Goal: Information Seeking & Learning: Find specific fact

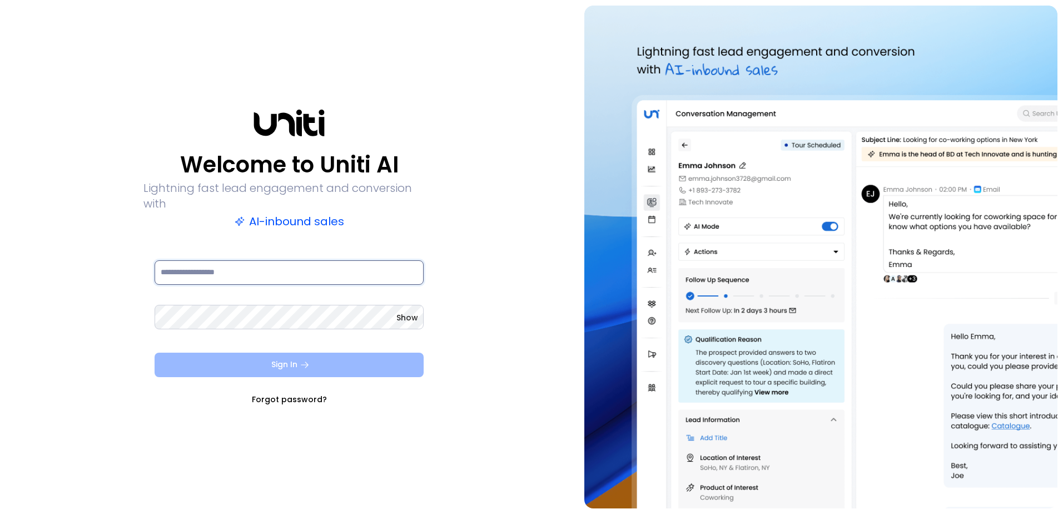
type input "**********"
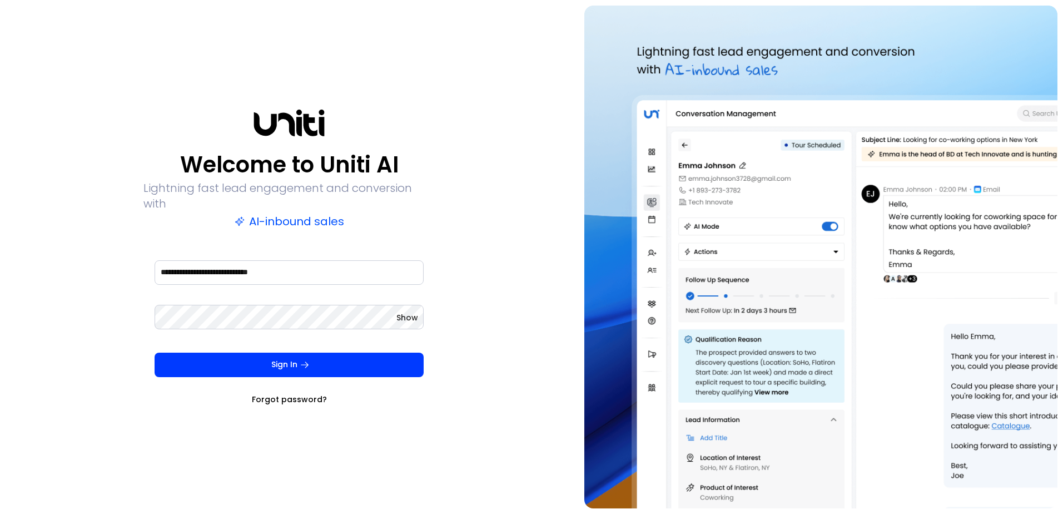
click at [317, 353] on button "Sign In" at bounding box center [289, 364] width 269 height 24
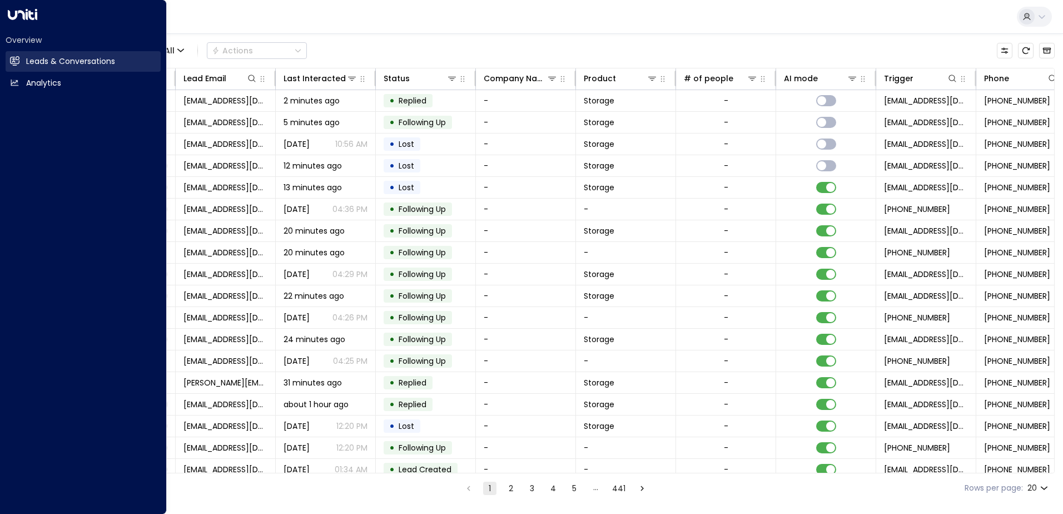
click at [12, 58] on icon at bounding box center [15, 60] width 9 height 7
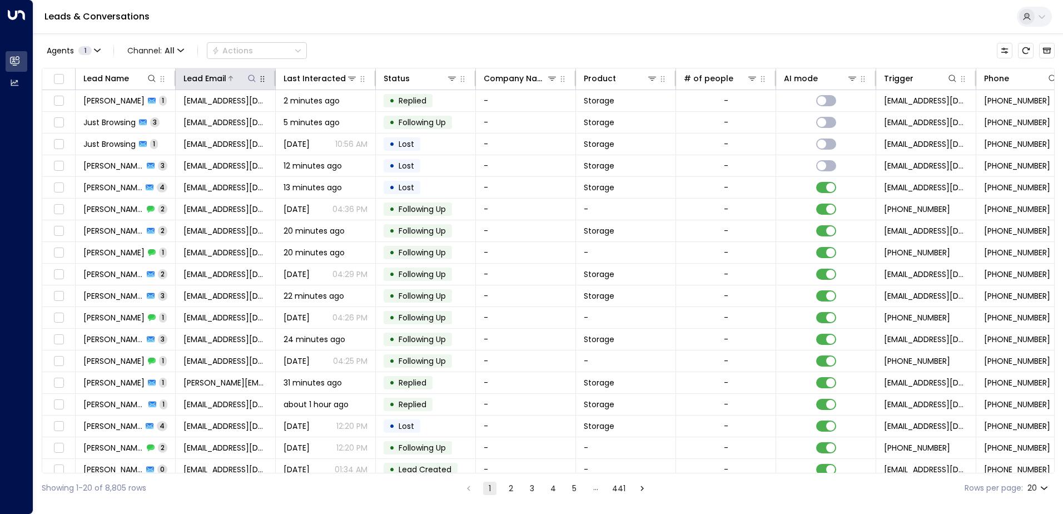
click at [254, 78] on icon at bounding box center [251, 78] width 9 height 9
click at [262, 118] on input "text" at bounding box center [251, 118] width 153 height 21
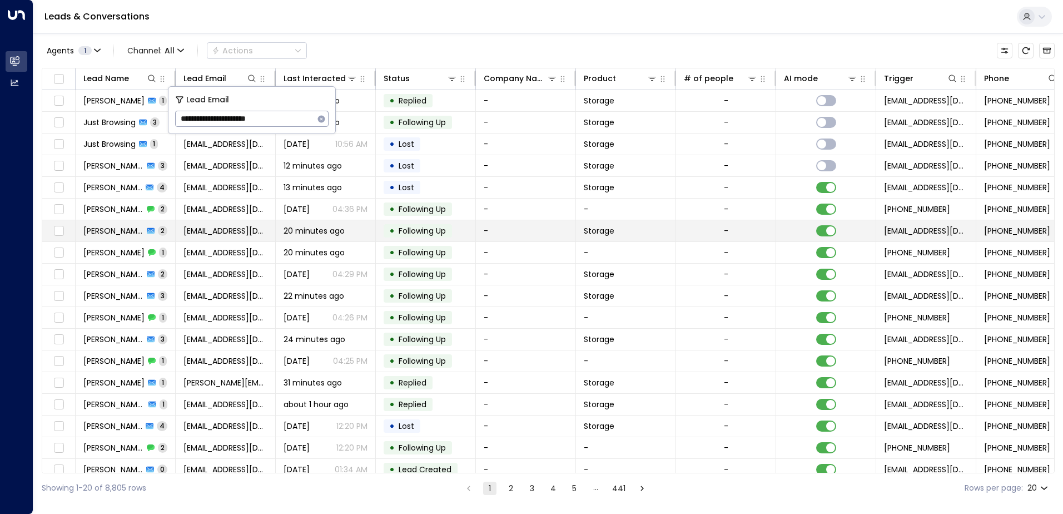
type input "**********"
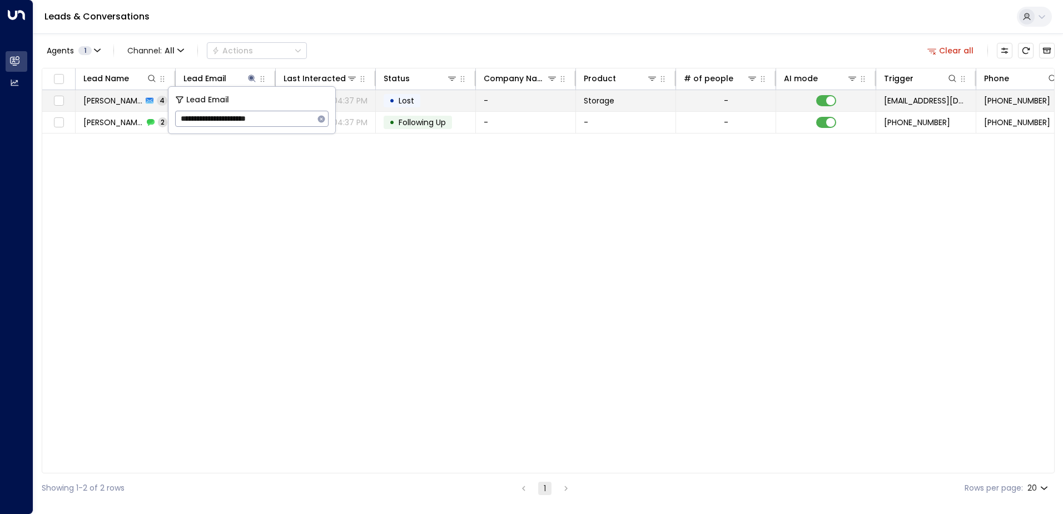
click at [514, 95] on td "-" at bounding box center [526, 100] width 100 height 21
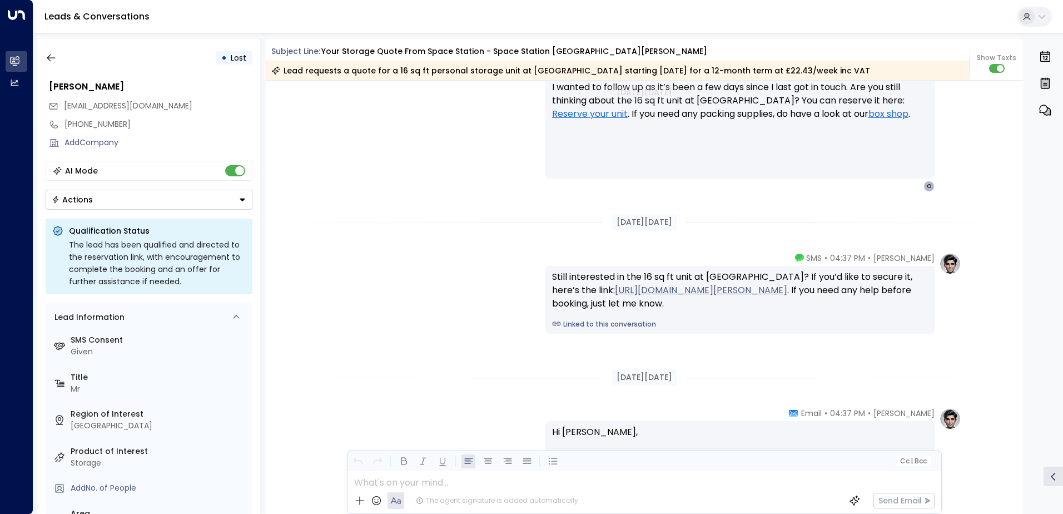
scroll to position [1351, 0]
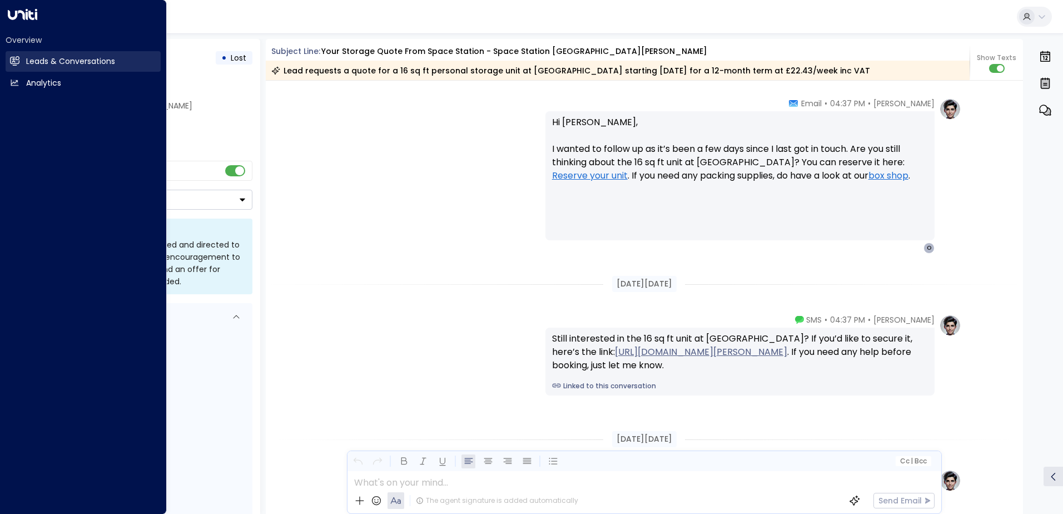
click at [26, 58] on h2 "Leads & Conversations" at bounding box center [70, 62] width 89 height 12
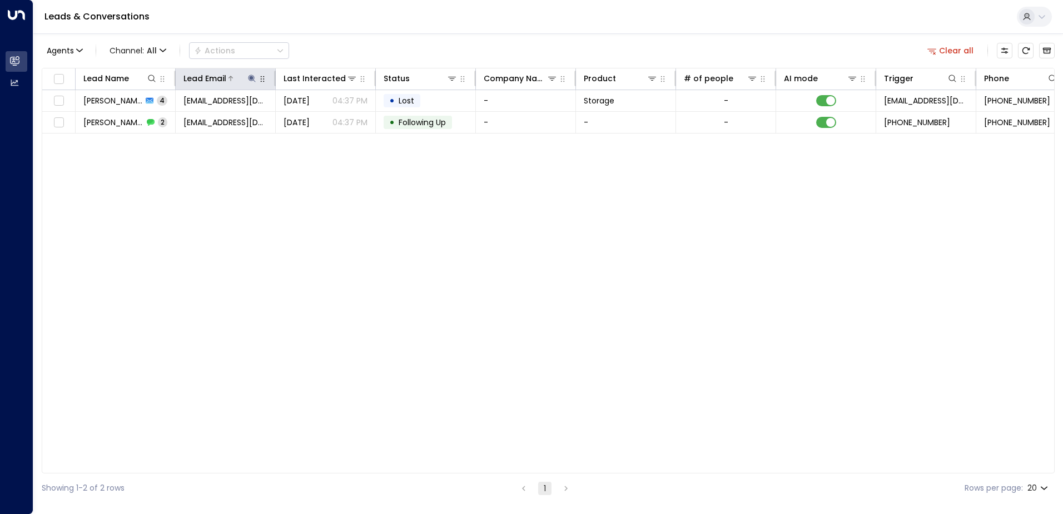
click at [253, 79] on icon at bounding box center [251, 78] width 9 height 9
drag, startPoint x: 322, startPoint y: 120, endPoint x: 309, endPoint y: 126, distance: 13.9
click at [314, 123] on div "**********" at bounding box center [251, 119] width 153 height 16
drag, startPoint x: 319, startPoint y: 119, endPoint x: 265, endPoint y: 123, distance: 54.1
click at [314, 119] on button "button" at bounding box center [321, 119] width 14 height 14
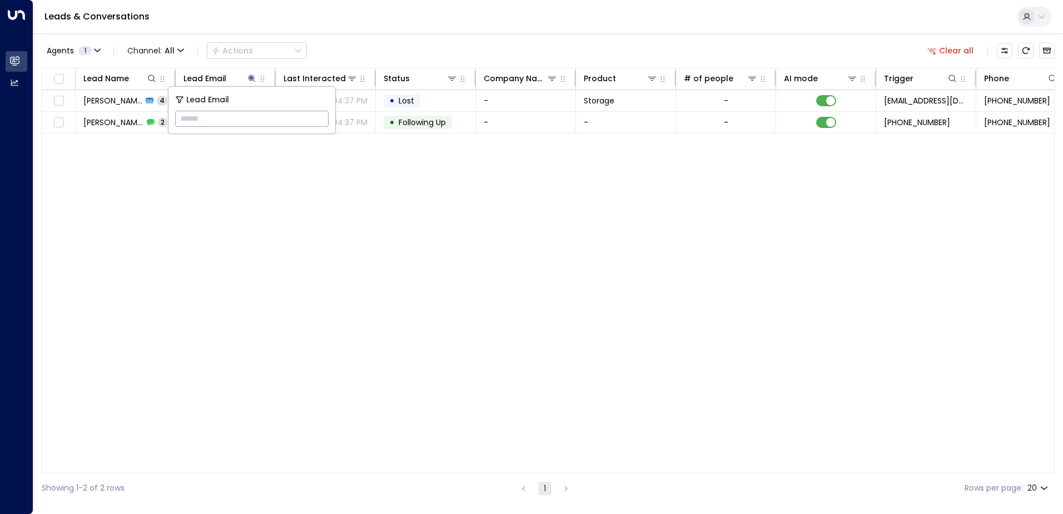
click at [214, 116] on input "text" at bounding box center [251, 118] width 153 height 21
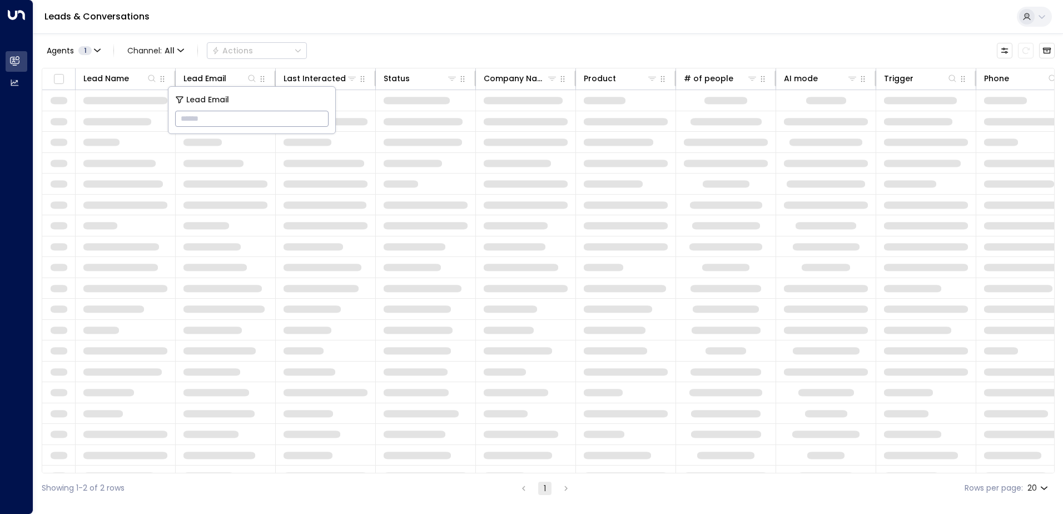
drag, startPoint x: 214, startPoint y: 116, endPoint x: 236, endPoint y: 128, distance: 25.4
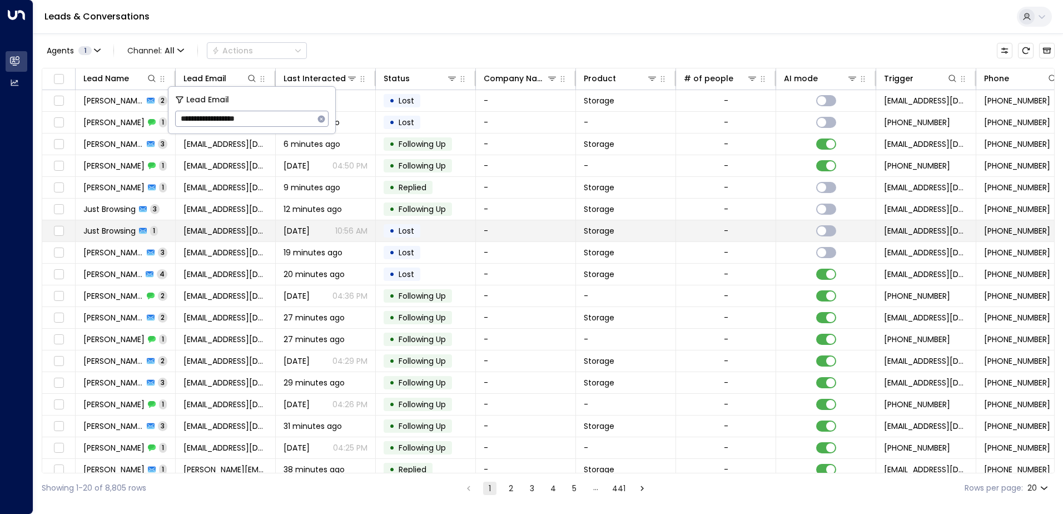
type input "**********"
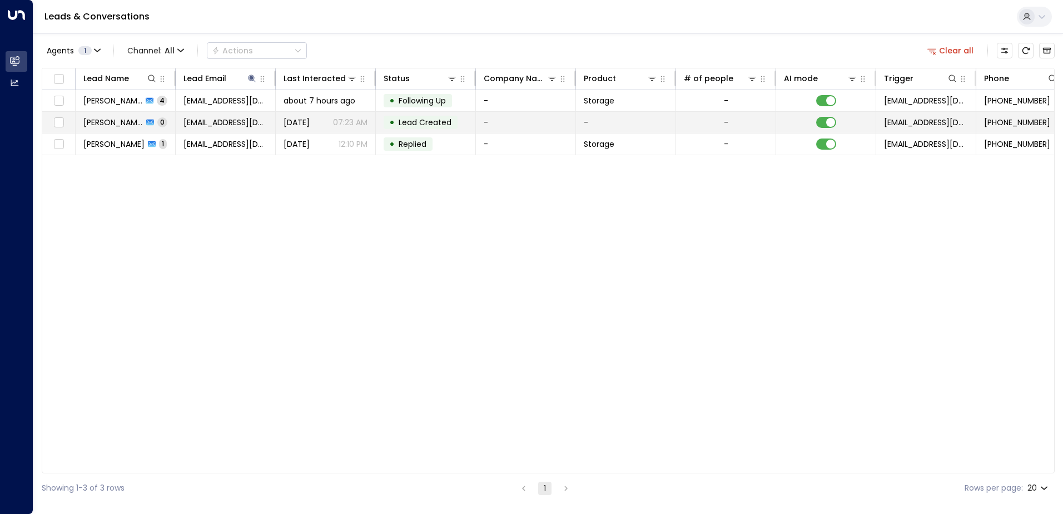
click at [413, 126] on span "Lead Created" at bounding box center [425, 122] width 53 height 11
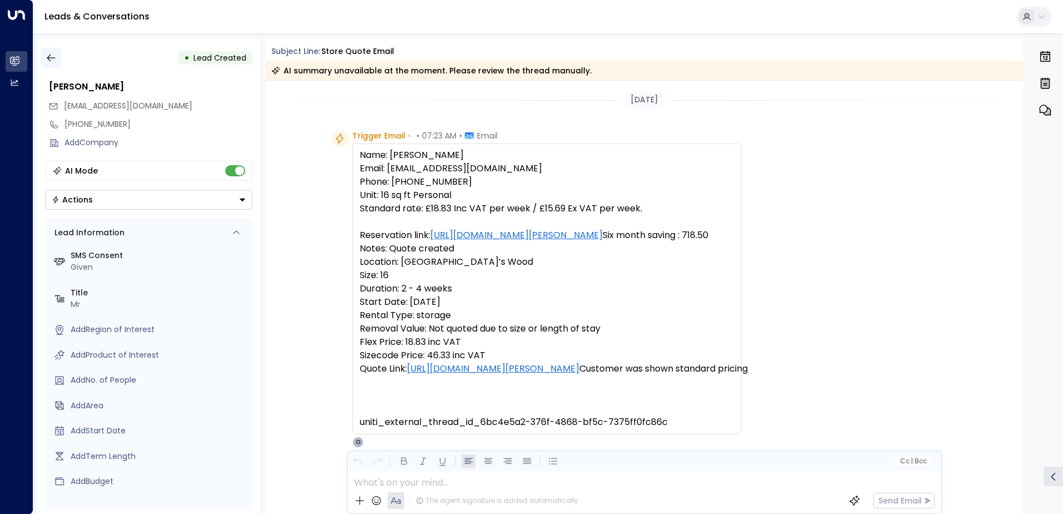
click at [55, 58] on icon "button" at bounding box center [51, 57] width 8 height 7
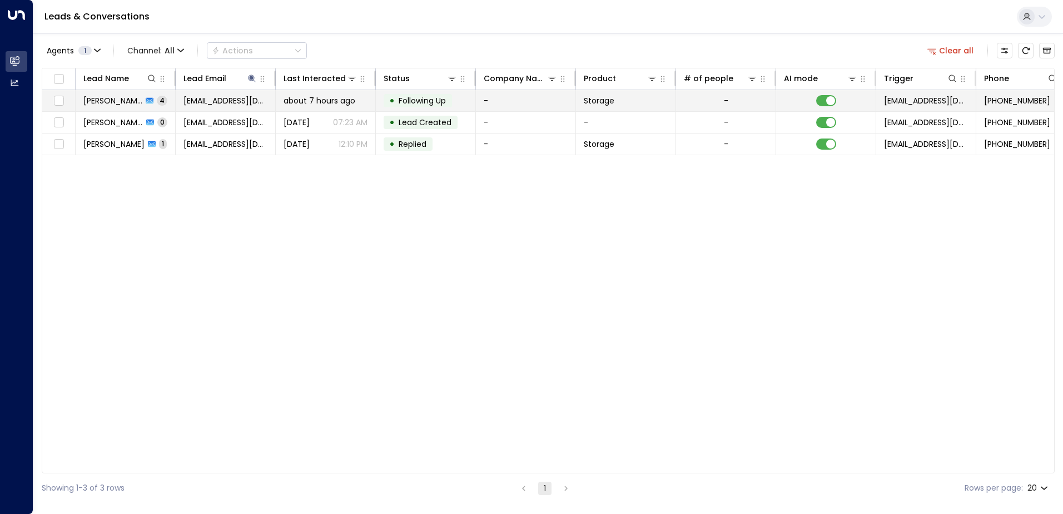
click at [386, 103] on div "• Following Up" at bounding box center [418, 100] width 68 height 13
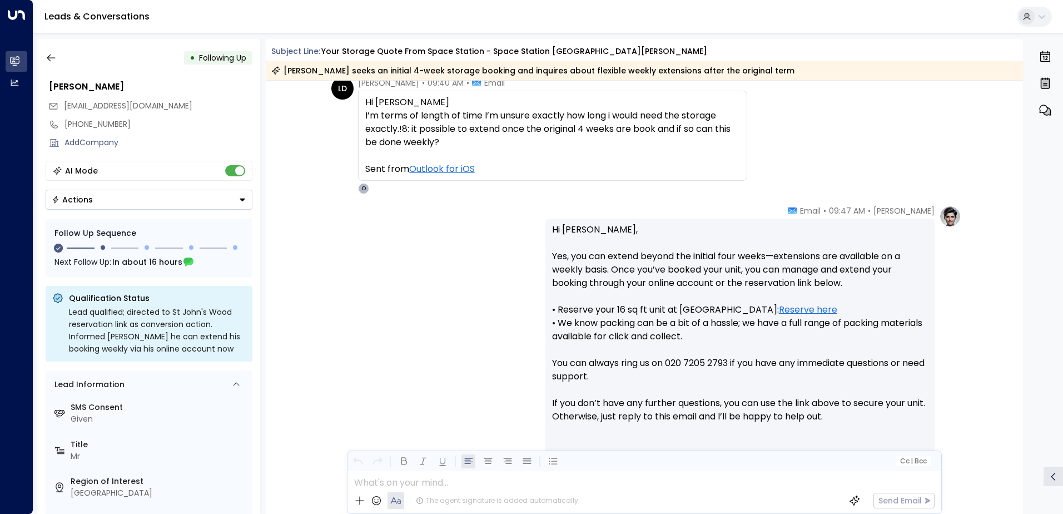
scroll to position [687, 0]
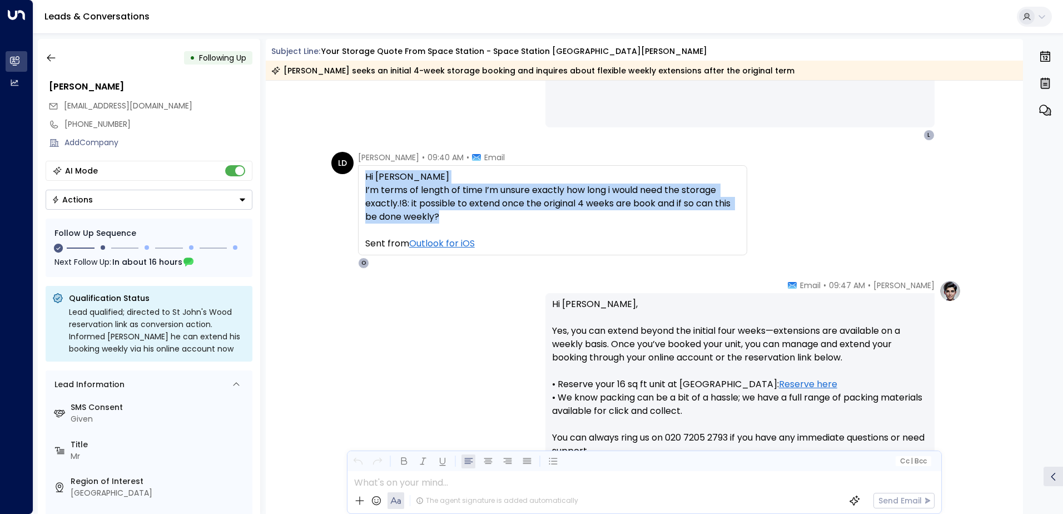
drag, startPoint x: 362, startPoint y: 175, endPoint x: 453, endPoint y: 213, distance: 98.6
click at [453, 213] on div "Hi [PERSON_NAME]’m terms of length of time I’m unsure exactly how long i would …" at bounding box center [552, 210] width 389 height 90
drag, startPoint x: 453, startPoint y: 213, endPoint x: 420, endPoint y: 207, distance: 33.5
copy div "Hi [PERSON_NAME]’m terms of length of time I’m unsure exactly how long i would …"
